Goal: Check status: Check status

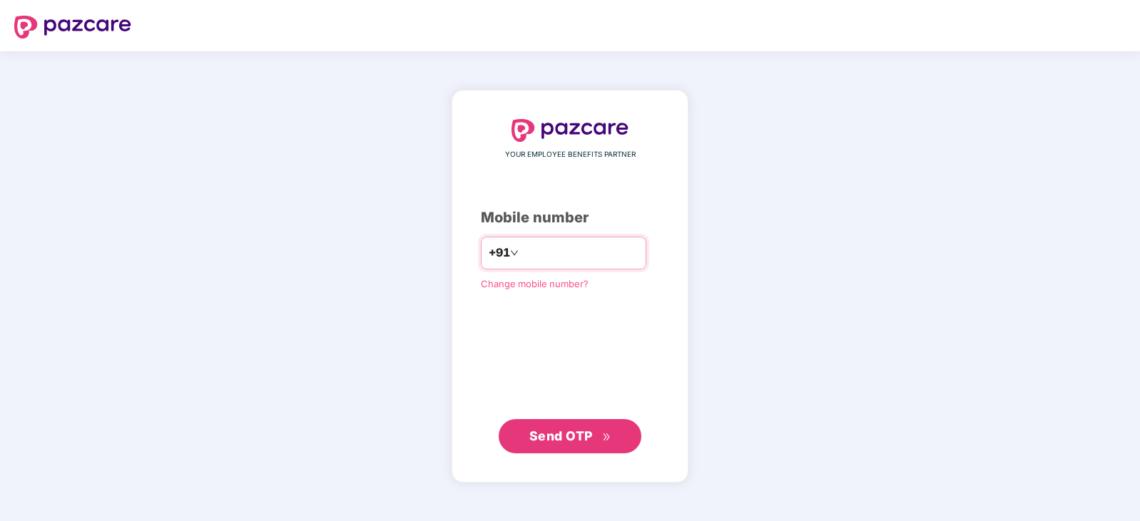
click at [523, 255] on input "number" at bounding box center [579, 253] width 117 height 23
type input "**********"
click at [559, 440] on span "Send OTP" at bounding box center [560, 436] width 63 height 15
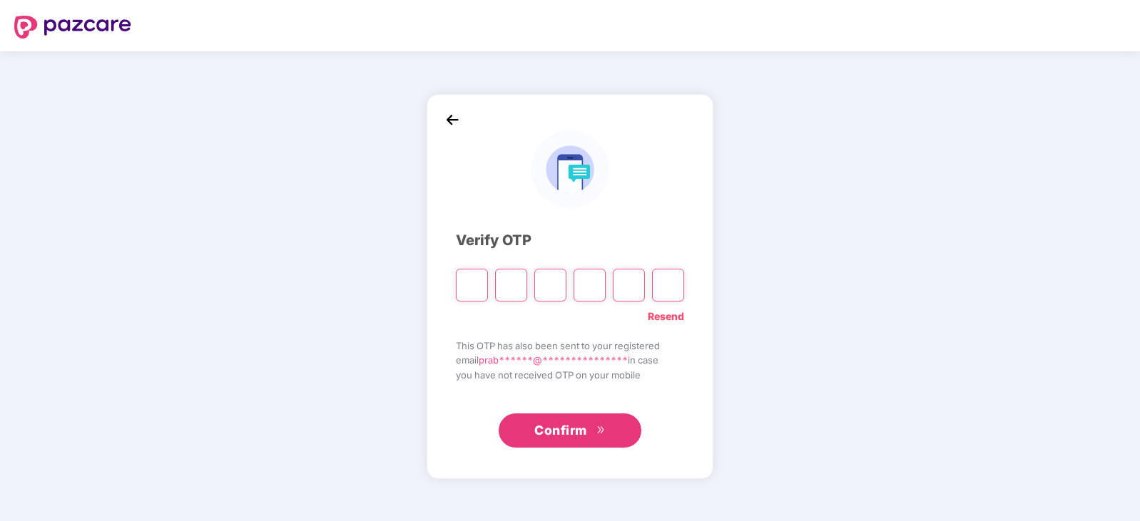
type input "*"
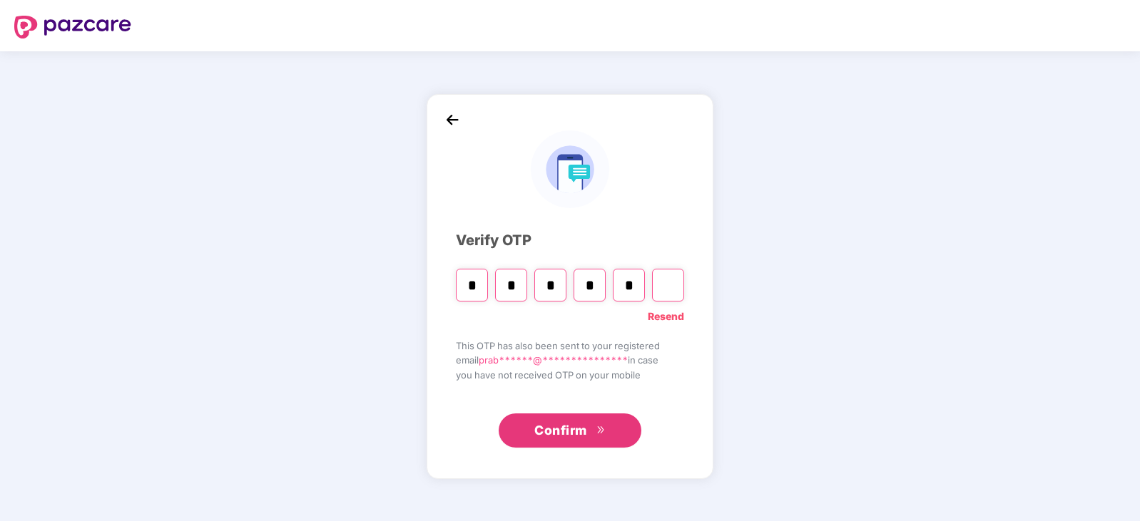
type input "*"
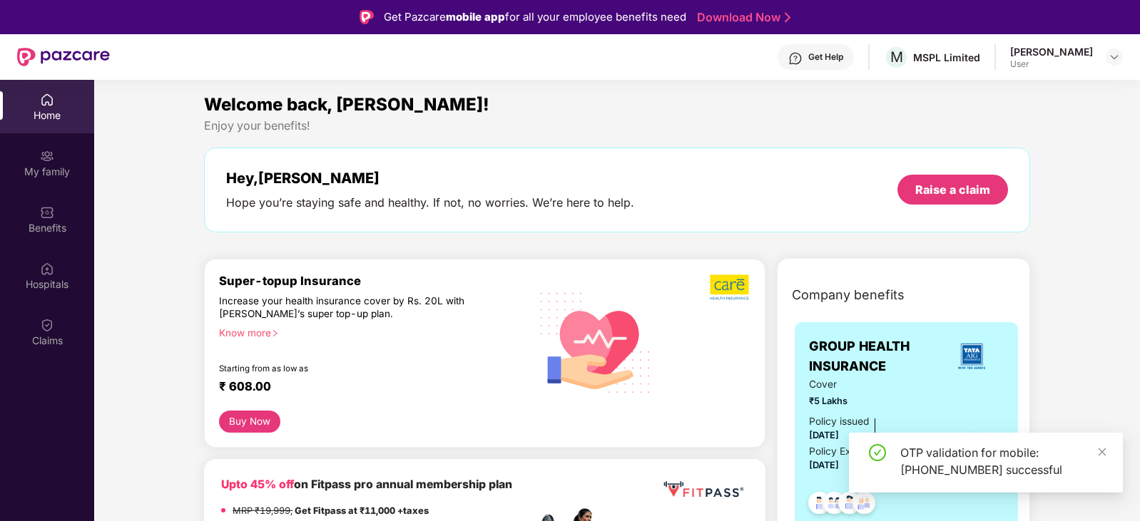
click at [1114, 451] on div "OTP validation for mobile: [PHONE_NUMBER] successful" at bounding box center [986, 463] width 274 height 60
click at [51, 337] on div "Claims" at bounding box center [47, 341] width 94 height 14
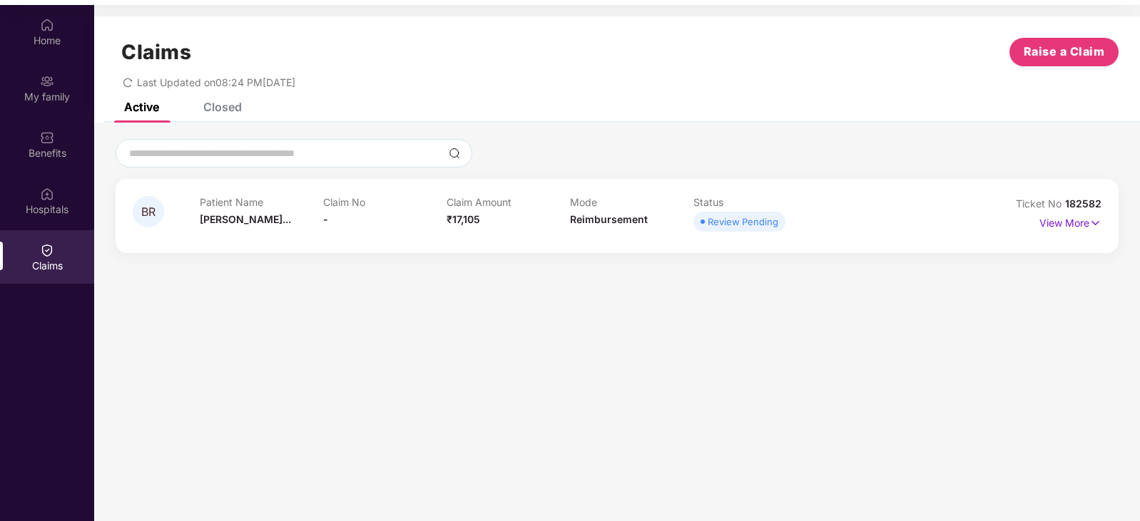
scroll to position [80, 0]
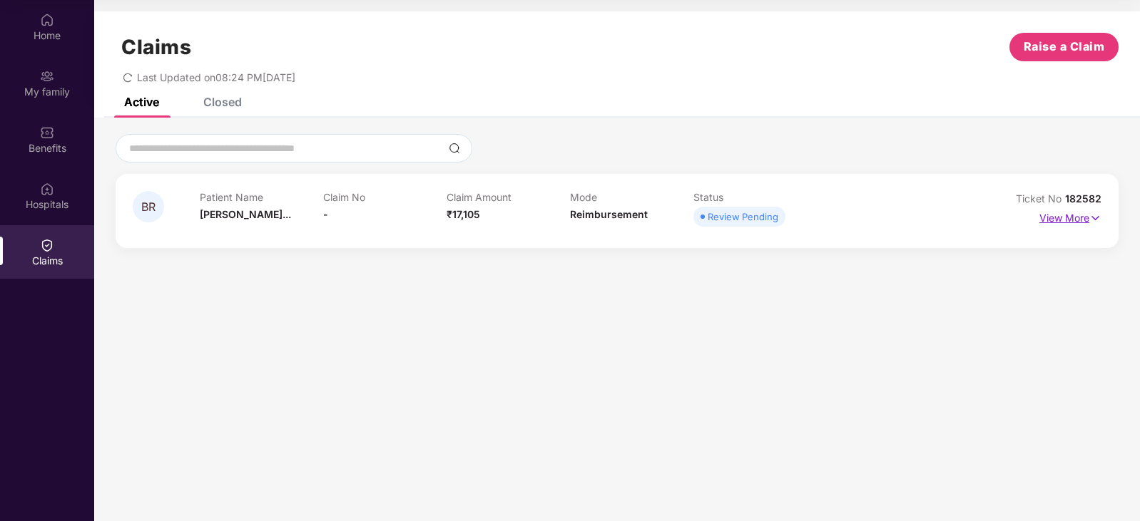
click at [1067, 220] on p "View More" at bounding box center [1070, 216] width 62 height 19
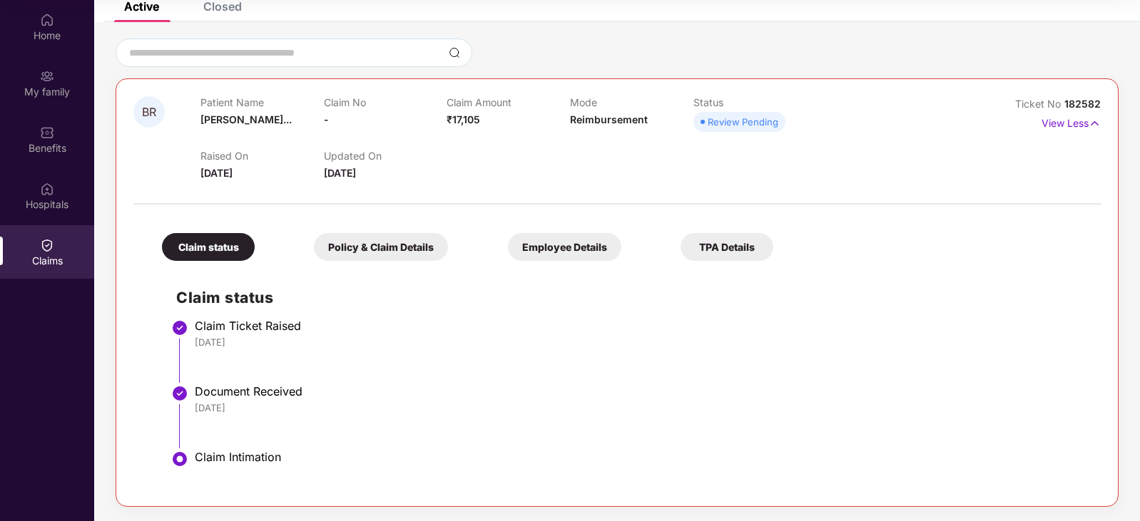
scroll to position [24, 0]
